Goal: Information Seeking & Learning: Compare options

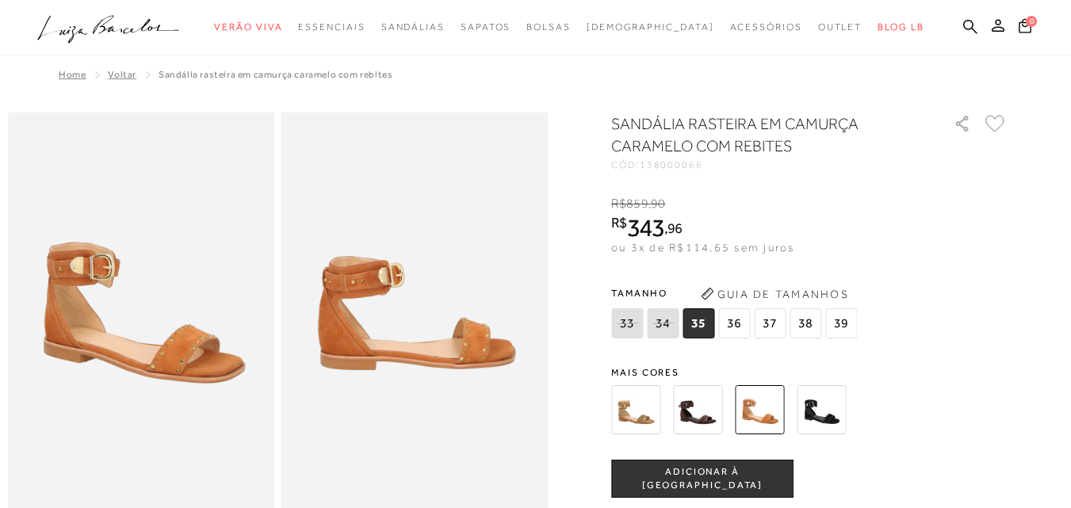
click at [705, 420] on img at bounding box center [697, 409] width 49 height 49
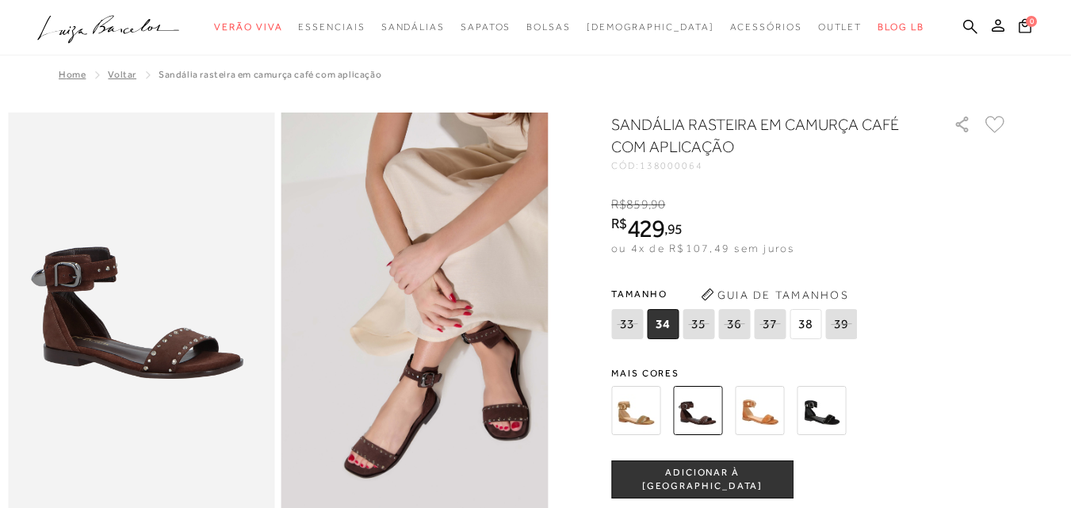
click at [760, 416] on img at bounding box center [759, 410] width 49 height 49
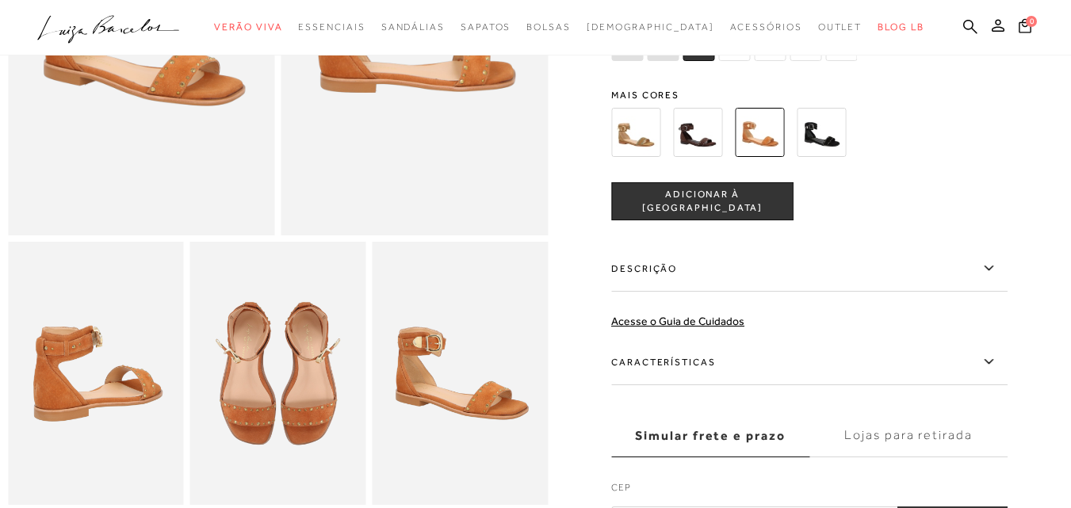
scroll to position [275, 0]
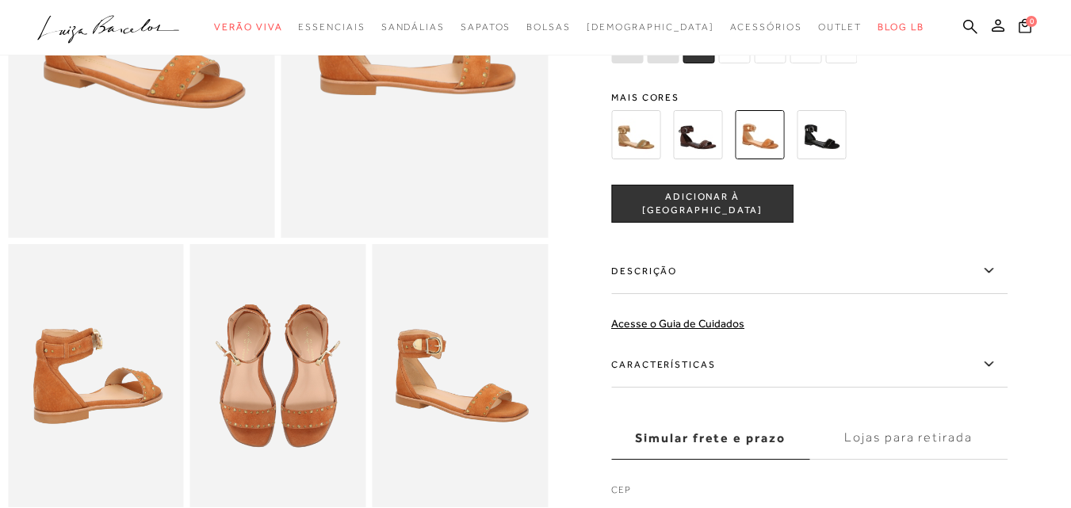
click at [826, 129] on img at bounding box center [821, 134] width 49 height 49
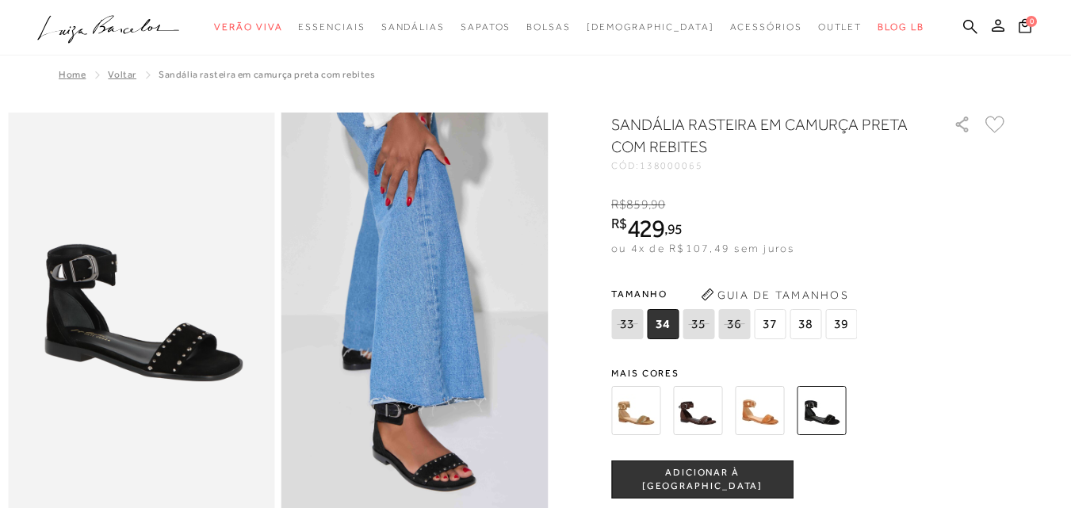
click at [634, 410] on img at bounding box center [635, 410] width 49 height 49
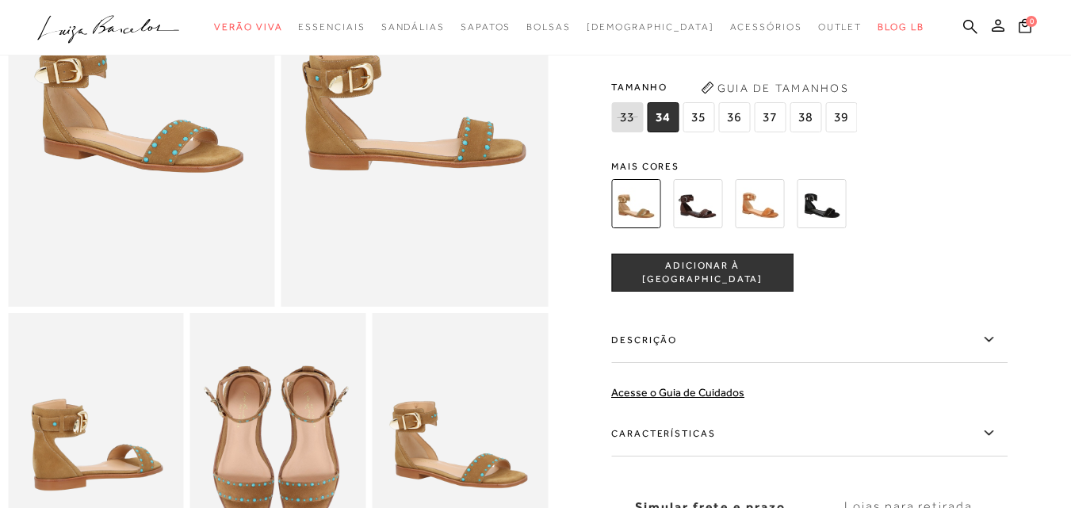
scroll to position [180, 0]
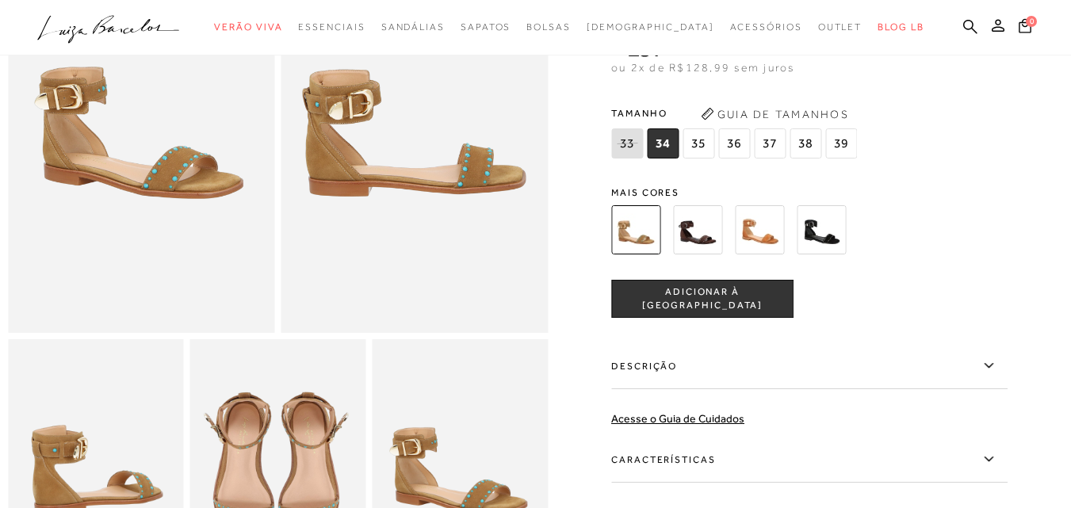
click at [764, 235] on img at bounding box center [759, 229] width 49 height 49
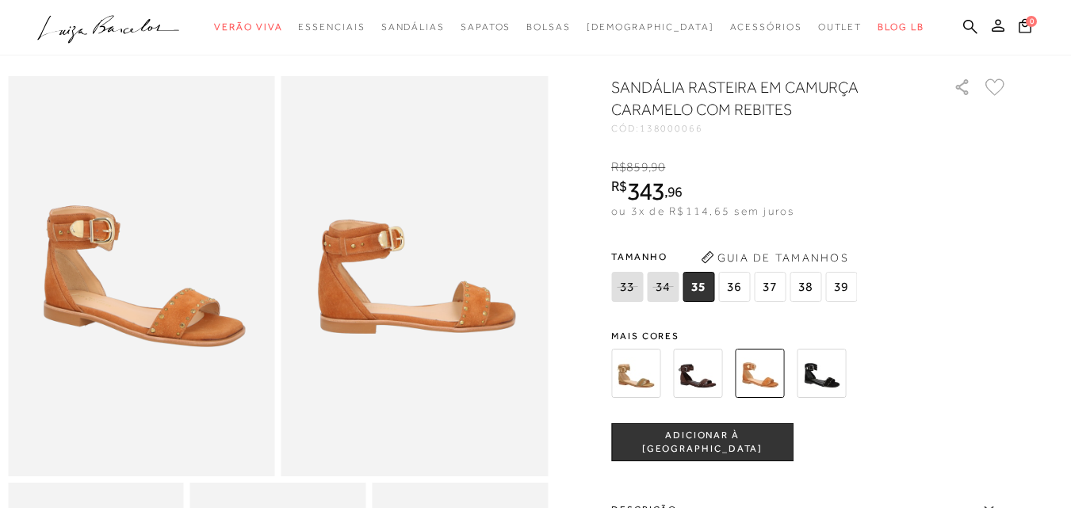
scroll to position [49, 0]
